Goal: Check status: Check status

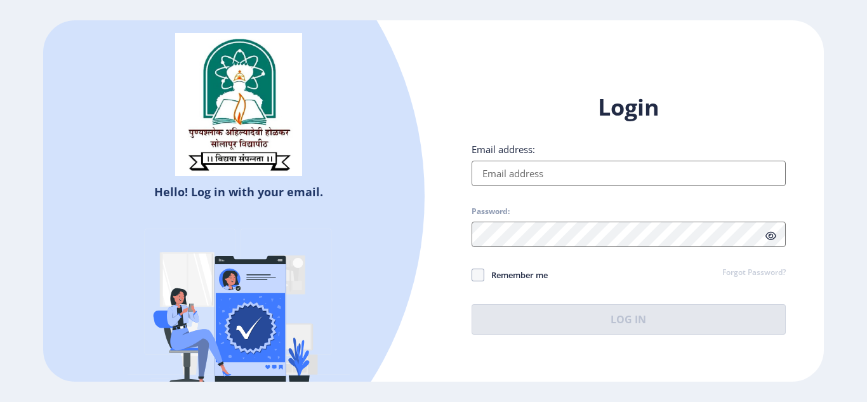
click at [727, 164] on input "Email address:" at bounding box center [629, 173] width 314 height 25
type input "[EMAIL_ADDRESS][DOMAIN_NAME]"
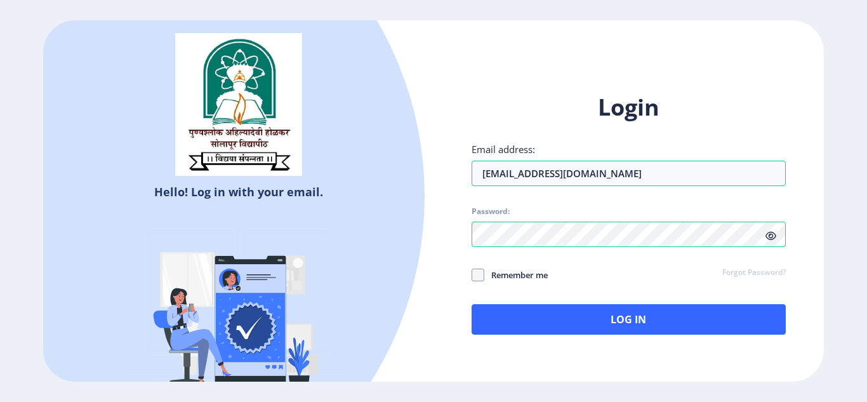
click at [771, 234] on icon at bounding box center [770, 236] width 11 height 10
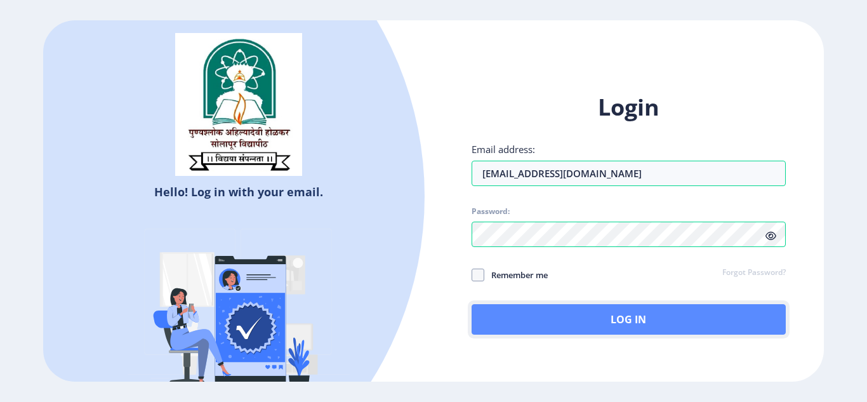
click at [538, 322] on button "Log In" at bounding box center [629, 319] width 314 height 30
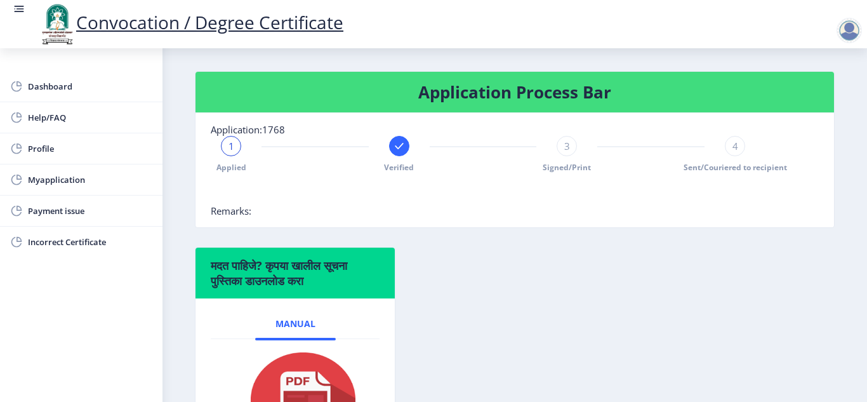
scroll to position [317, 0]
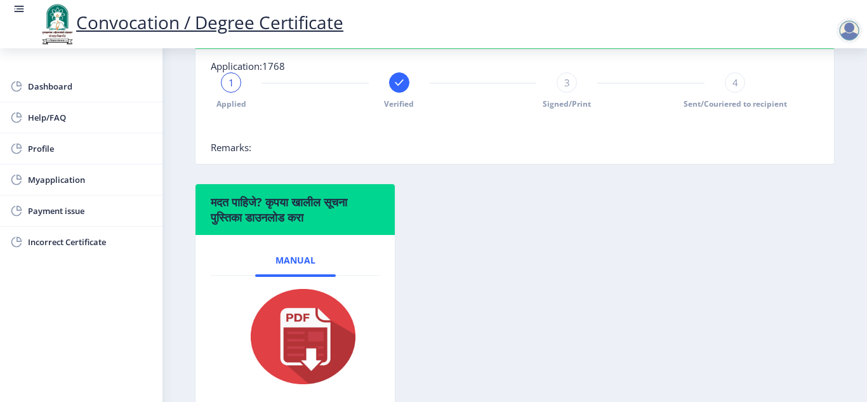
click at [399, 84] on rect at bounding box center [399, 82] width 13 height 13
click at [401, 81] on span "2" at bounding box center [399, 82] width 6 height 13
click at [230, 145] on span "Remarks:" at bounding box center [231, 147] width 41 height 13
click at [72, 86] on span "Dashboard" at bounding box center [90, 86] width 124 height 15
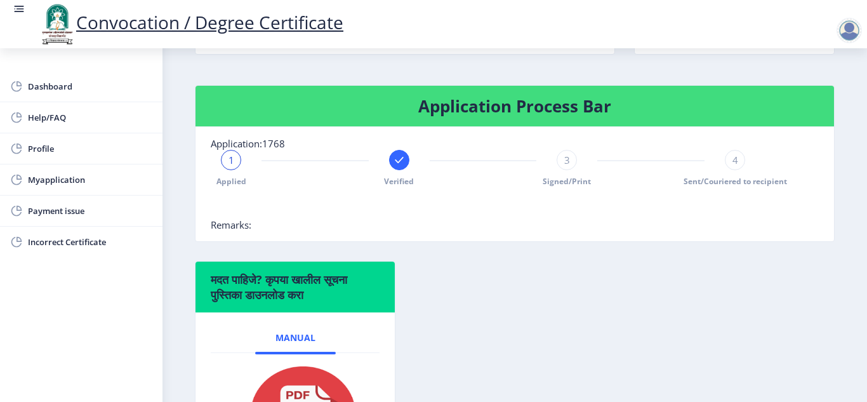
scroll to position [381, 0]
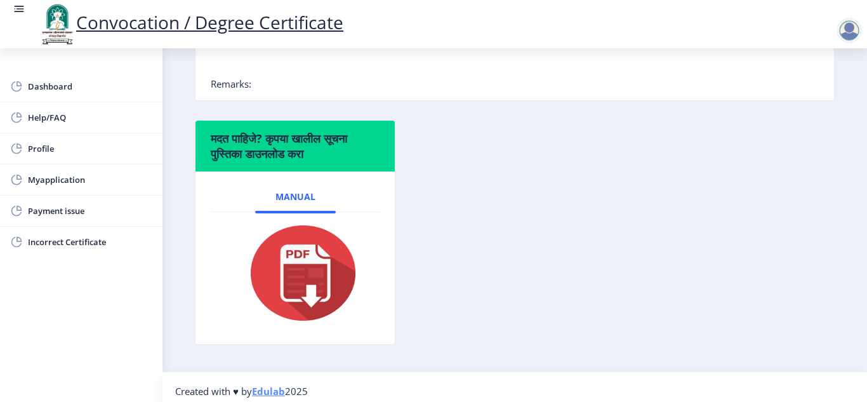
drag, startPoint x: 216, startPoint y: 138, endPoint x: 382, endPoint y: 172, distance: 169.2
click at [382, 172] on nb-card "मदत पाहिजे? कृपया खालील सूचना पुस्तिका डाउनलोड करा Manual" at bounding box center [295, 232] width 201 height 225
click at [549, 206] on div "मदत पाहिजे? कृपया खालील सूचना पुस्तिका डाउनलोड करा Manual" at bounding box center [514, 242] width 659 height 244
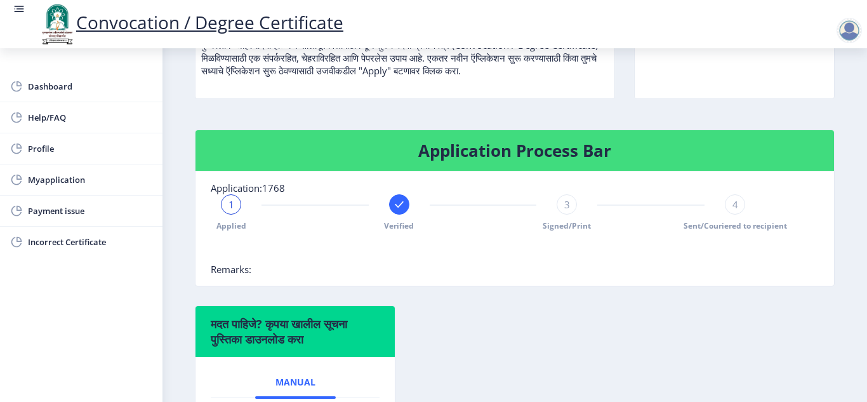
scroll to position [190, 0]
